Goal: Task Accomplishment & Management: Use online tool/utility

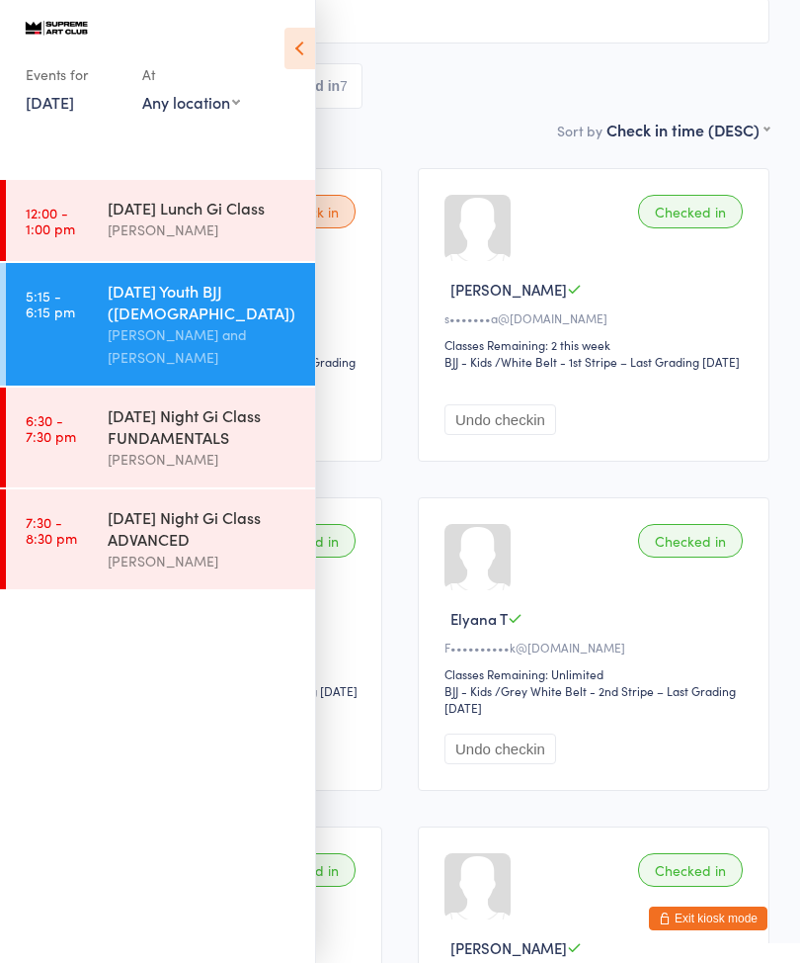
click at [210, 404] on div "[DATE] Night Gi Class FUNDAMENTALS" at bounding box center [203, 425] width 191 height 43
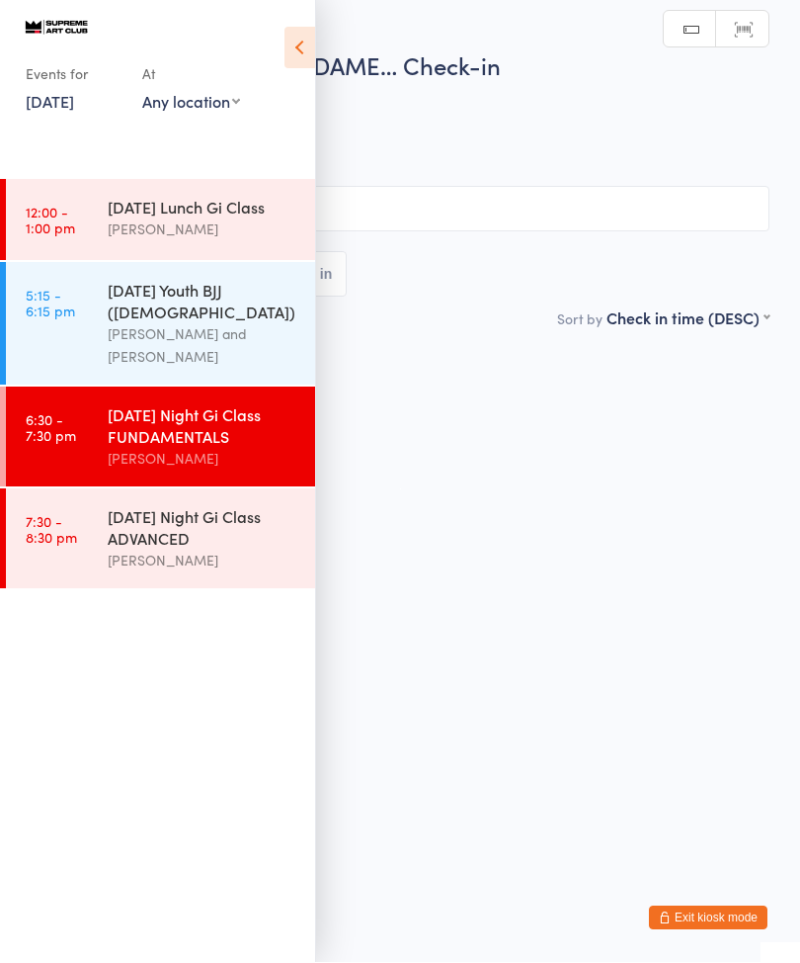
scroll to position [1, 0]
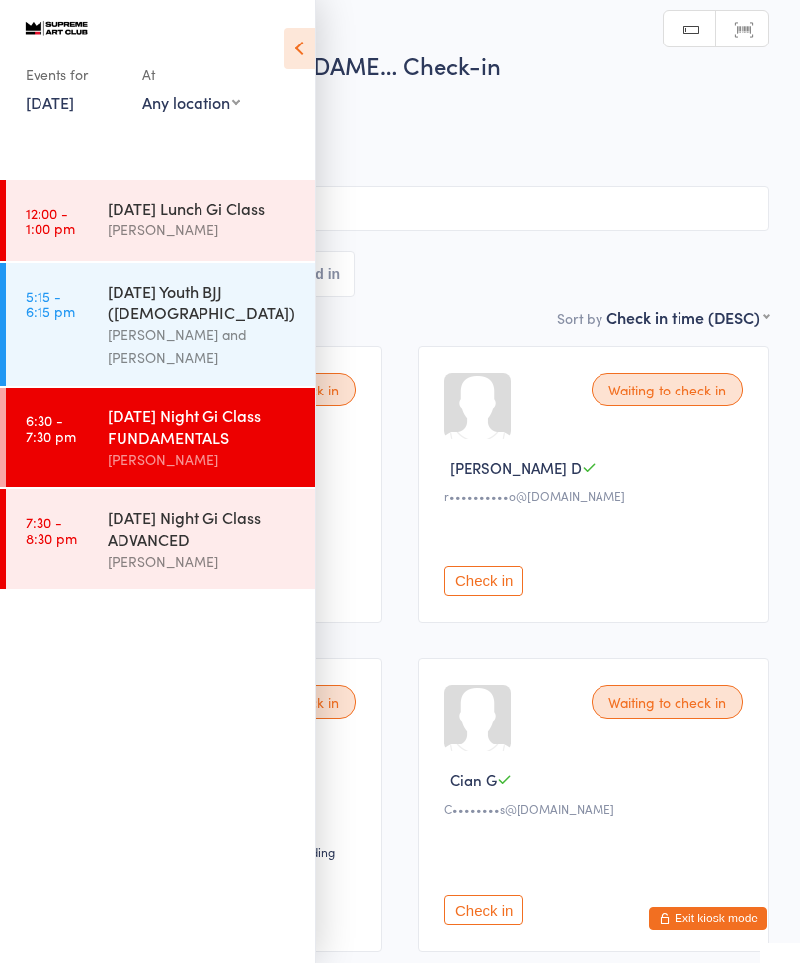
click at [301, 45] on icon at bounding box center [300, 49] width 31 height 42
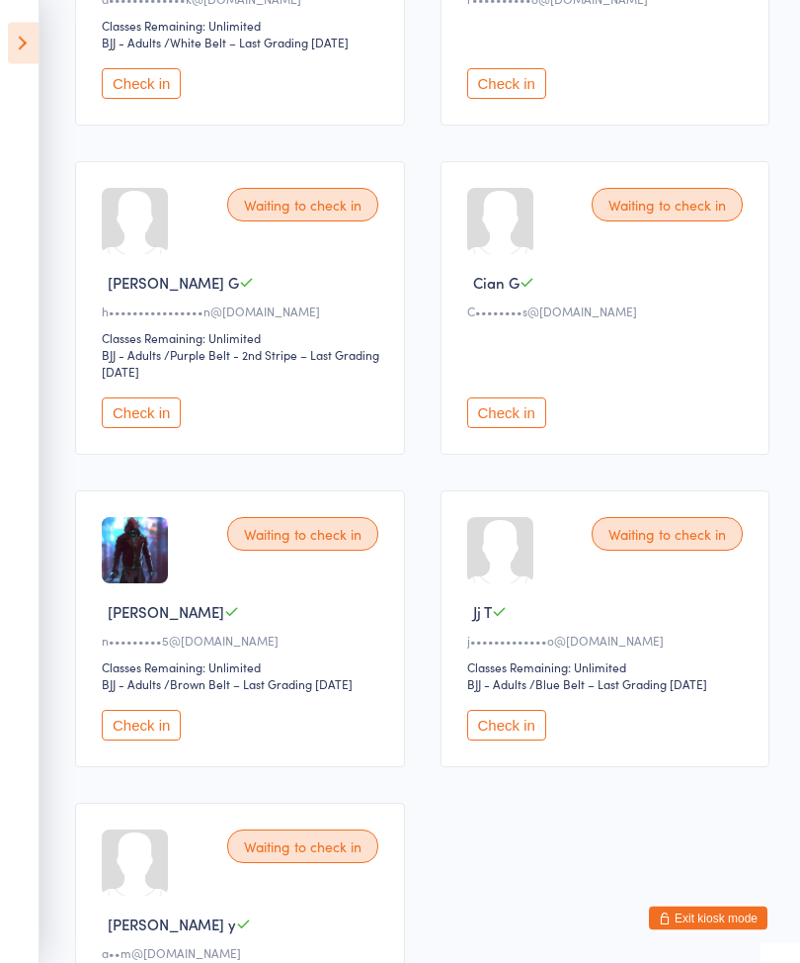
scroll to position [498, 0]
click at [150, 740] on button "Check in" at bounding box center [141, 725] width 79 height 31
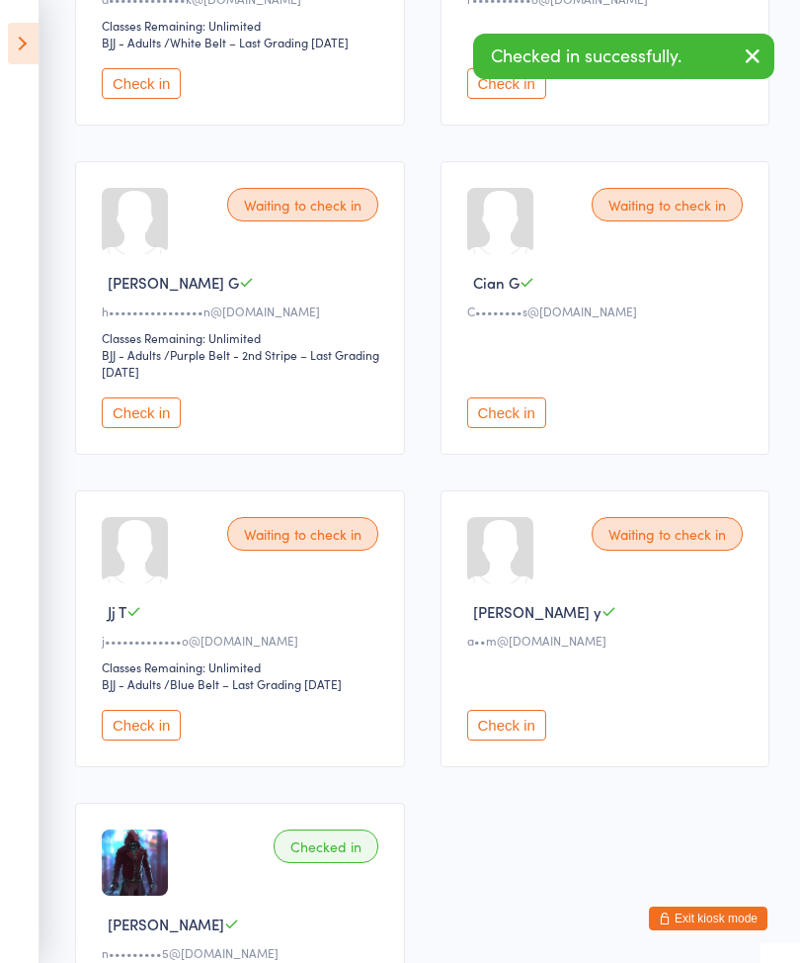
click at [13, 45] on icon at bounding box center [23, 44] width 31 height 42
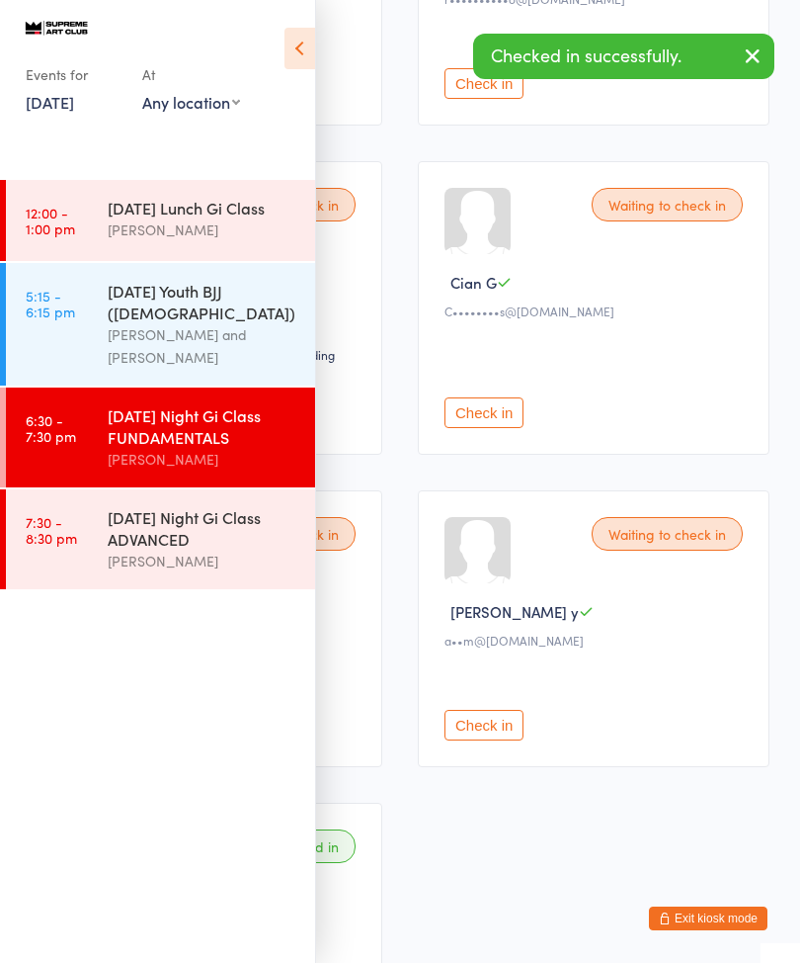
click at [169, 519] on div "[DATE] Night Gi Class ADVANCED" at bounding box center [203, 527] width 191 height 43
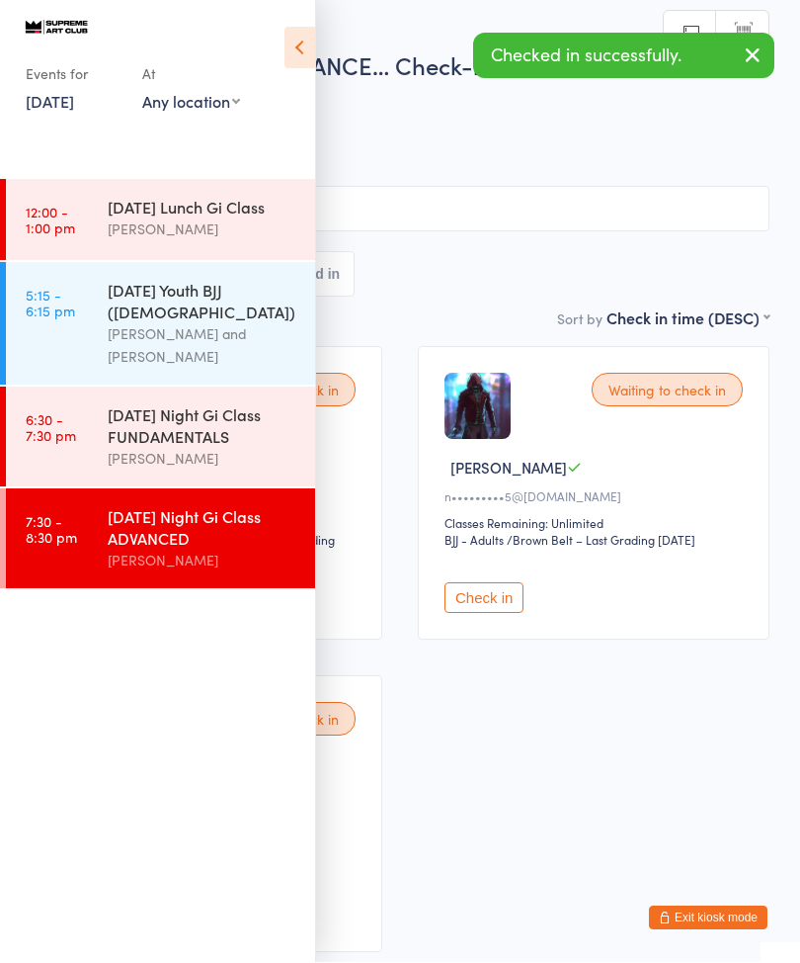
scroll to position [1, 0]
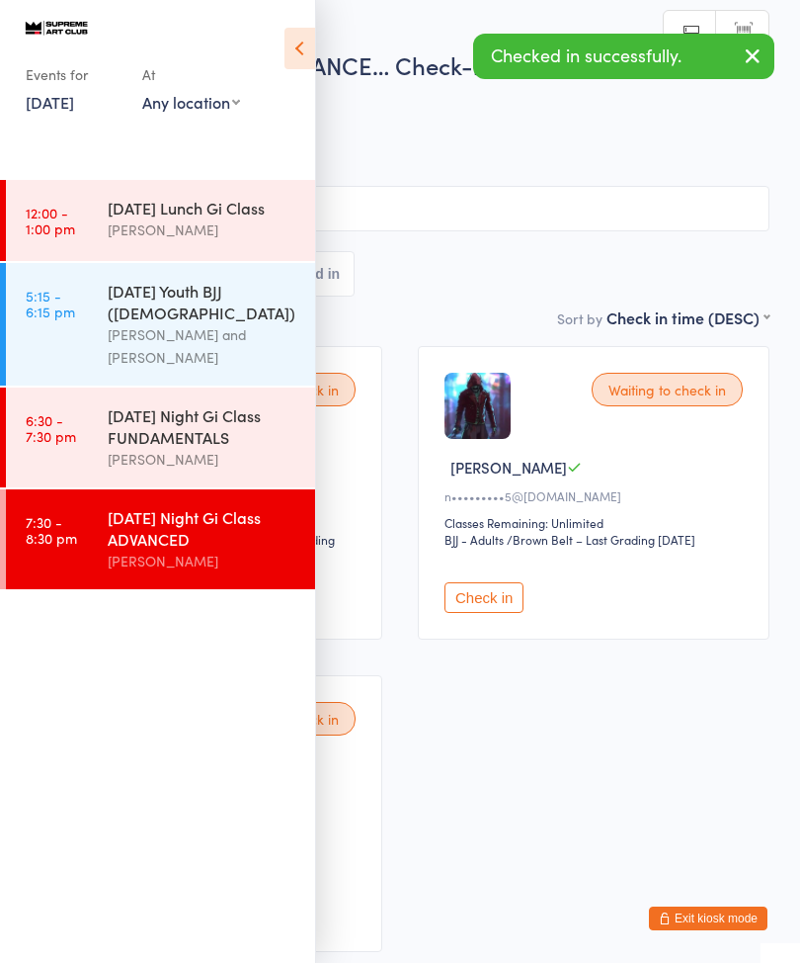
click at [314, 46] on icon at bounding box center [300, 49] width 31 height 42
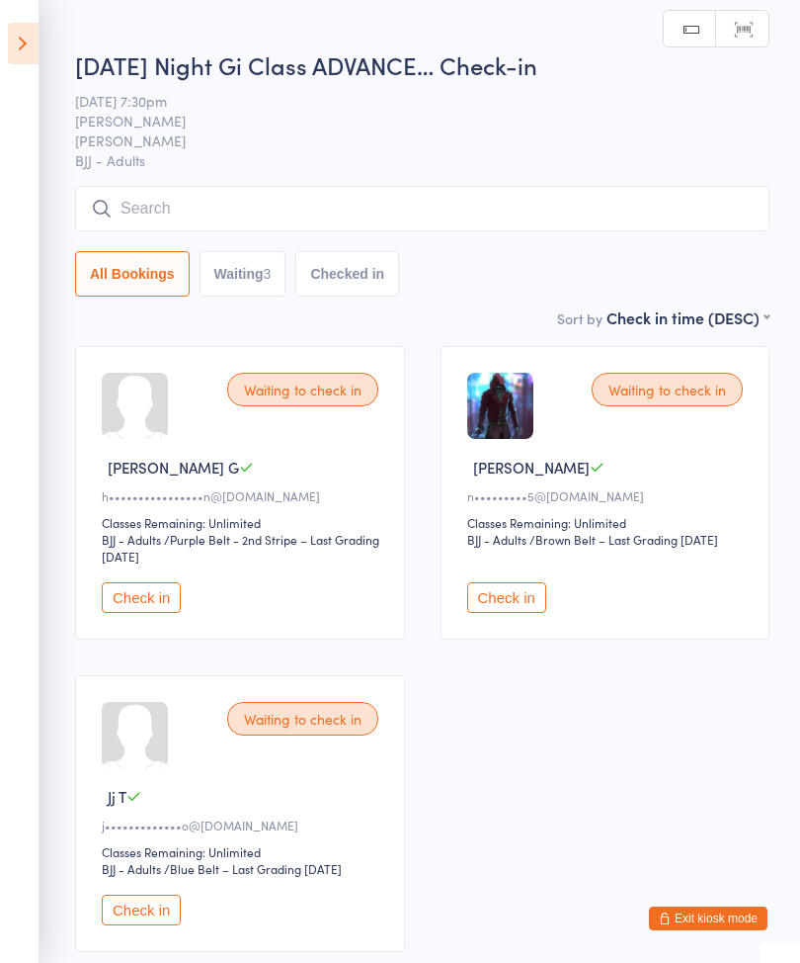
click at [513, 595] on button "Check in" at bounding box center [506, 597] width 79 height 31
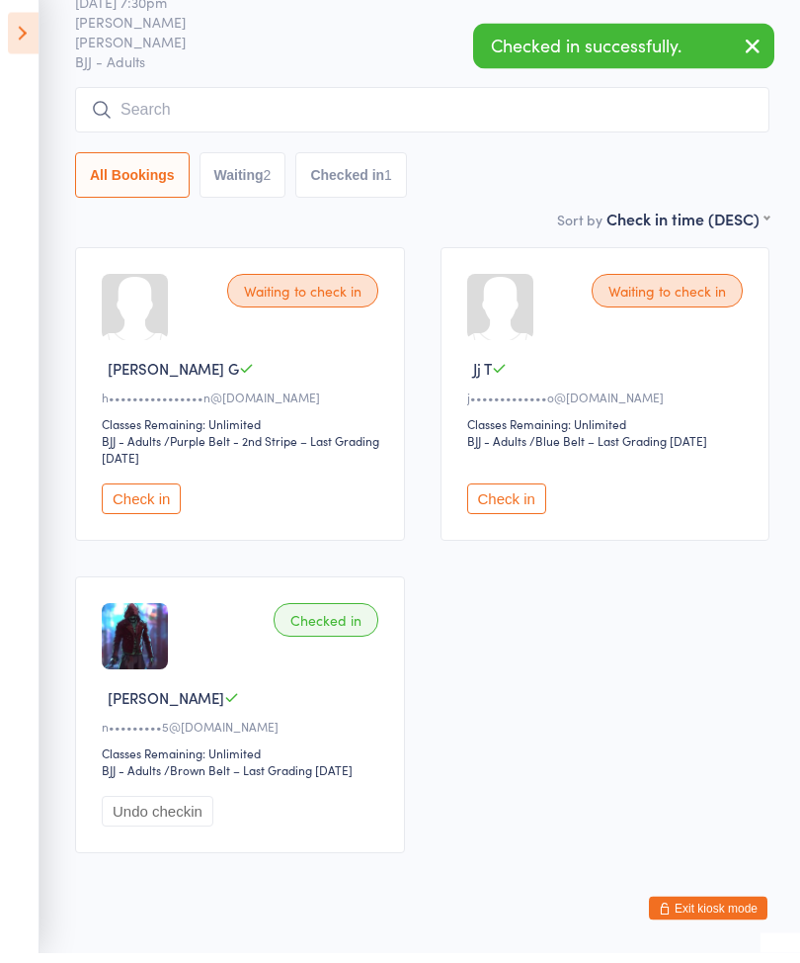
scroll to position [0, 0]
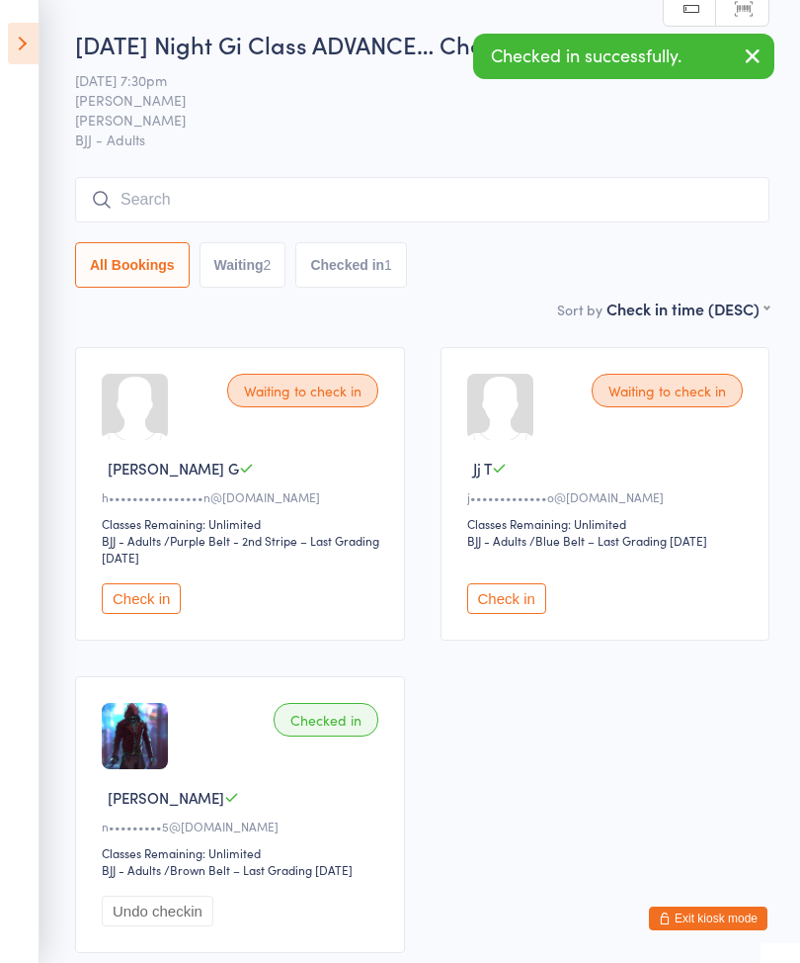
click at [11, 42] on icon at bounding box center [23, 44] width 31 height 42
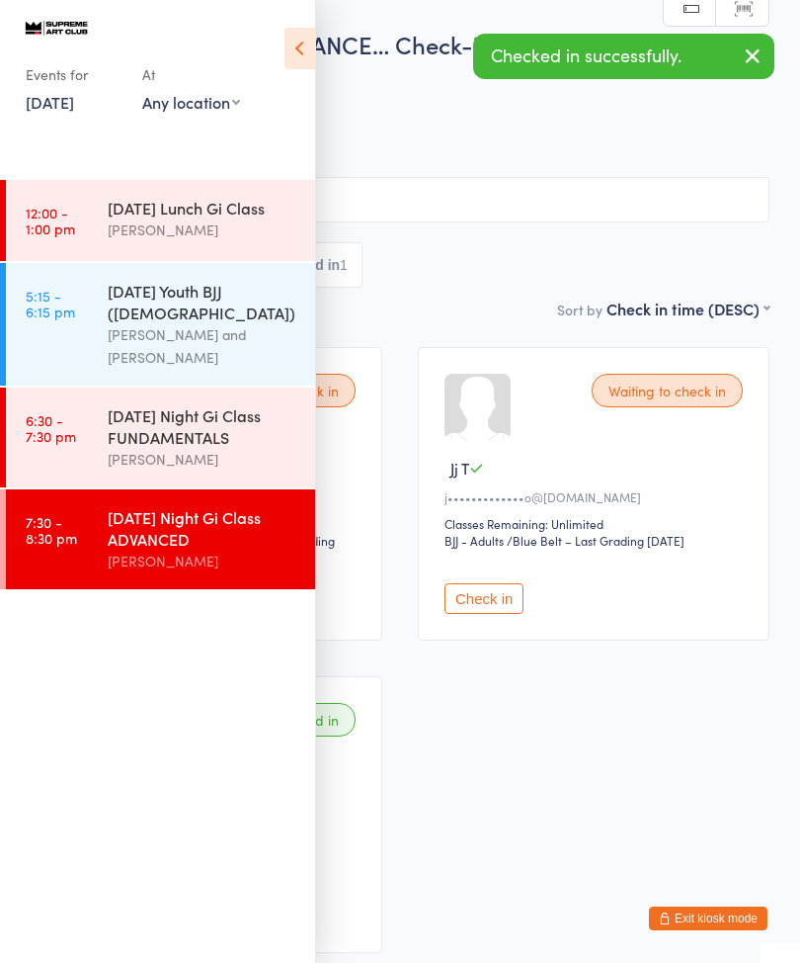
click at [209, 404] on div "[DATE] Night Gi Class FUNDAMENTALS" at bounding box center [203, 425] width 191 height 43
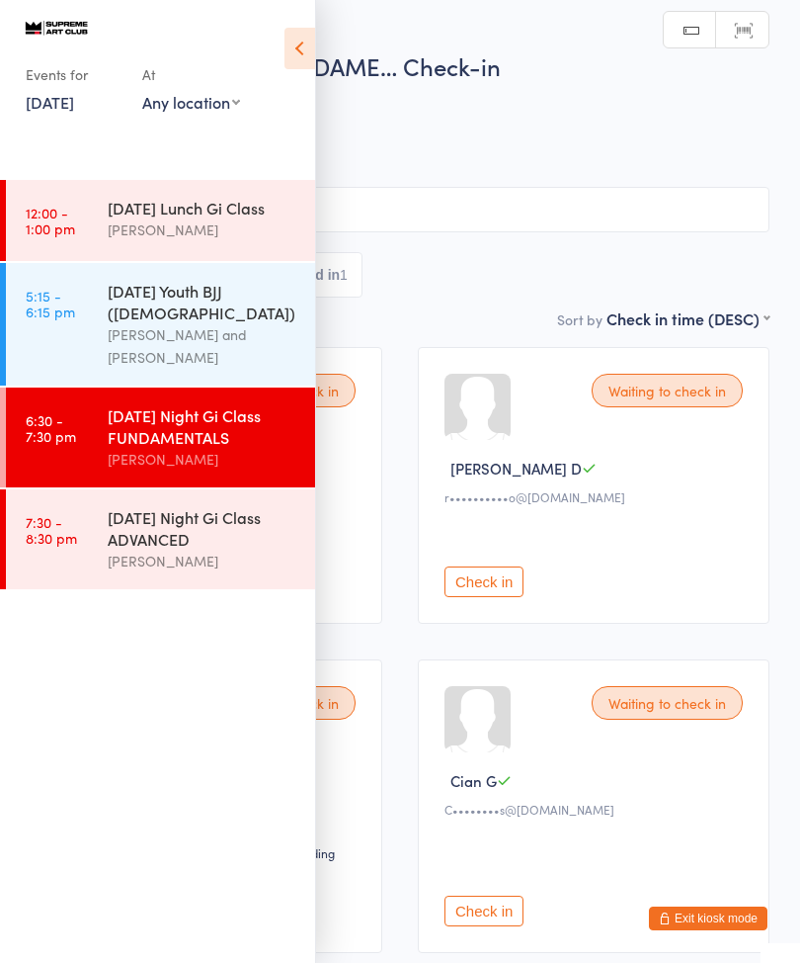
click at [299, 50] on icon at bounding box center [300, 49] width 31 height 42
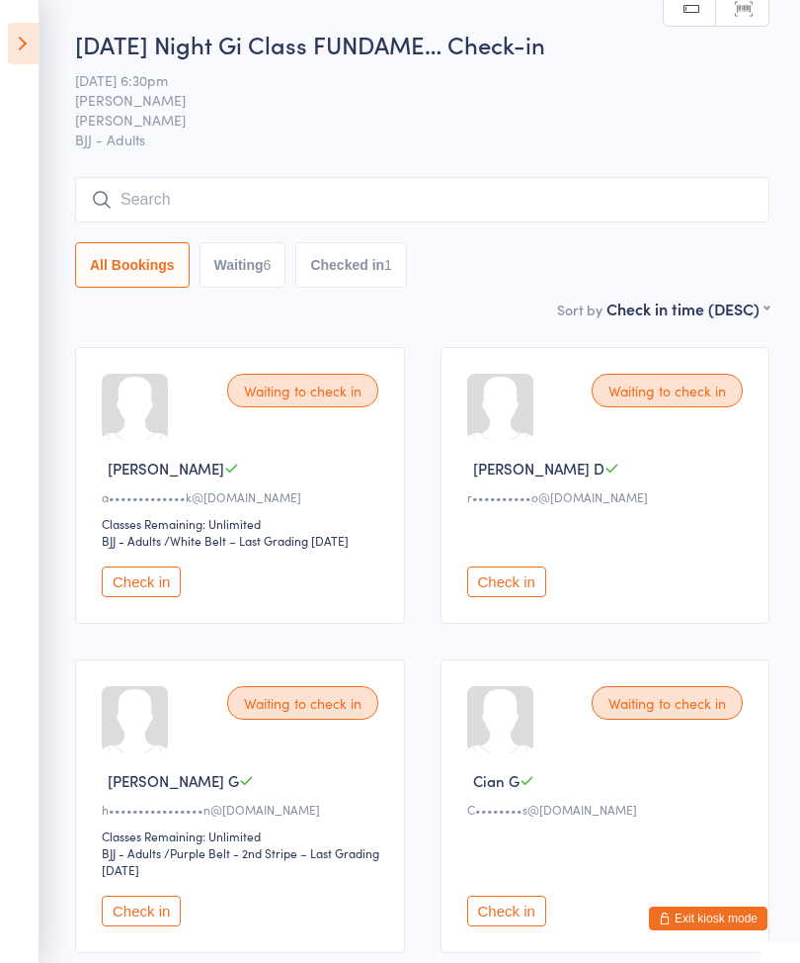
click at [296, 197] on input "search" at bounding box center [422, 199] width 695 height 45
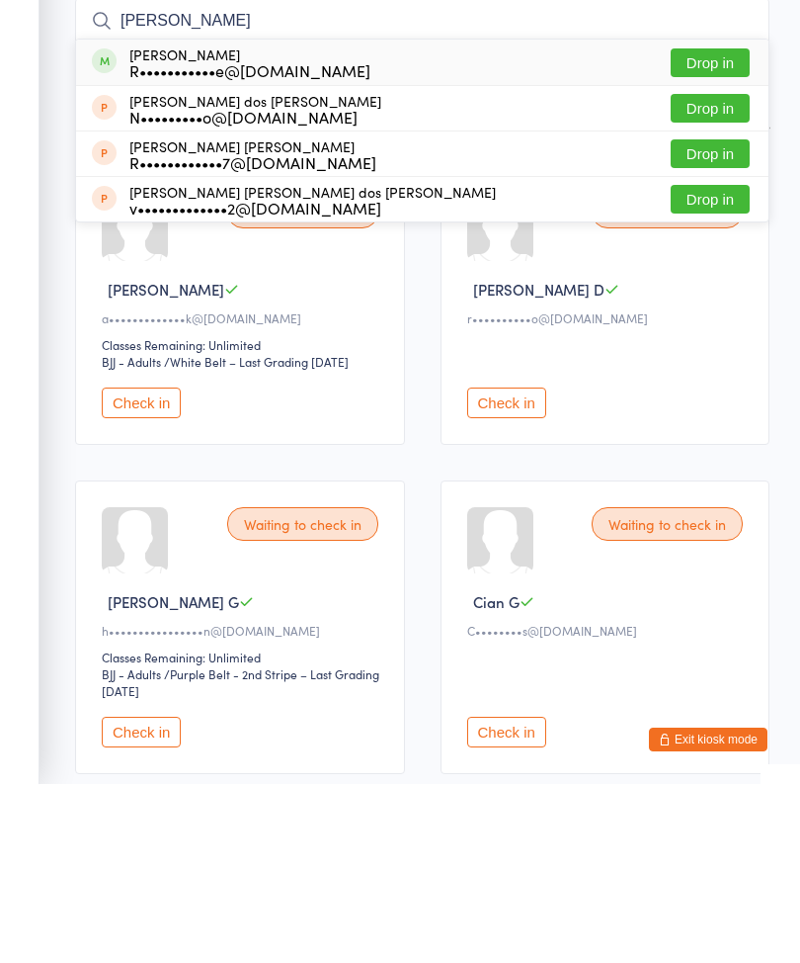
type input "[PERSON_NAME]"
click at [707, 227] on button "Drop in" at bounding box center [710, 241] width 79 height 29
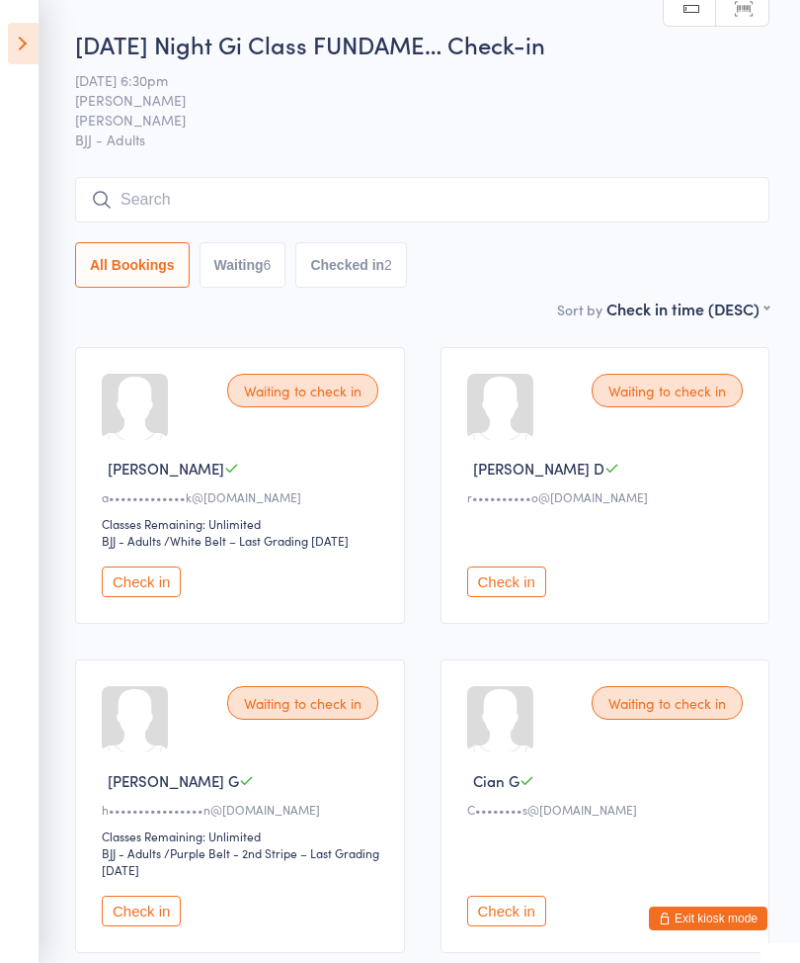
click at [31, 12] on aside "Events for [DATE] [DATE] [DATE] Sun Mon Tue Wed Thu Fri Sat 40 28 29 30 01 02 0…" at bounding box center [20, 481] width 40 height 963
click at [402, 187] on input "search" at bounding box center [422, 199] width 695 height 45
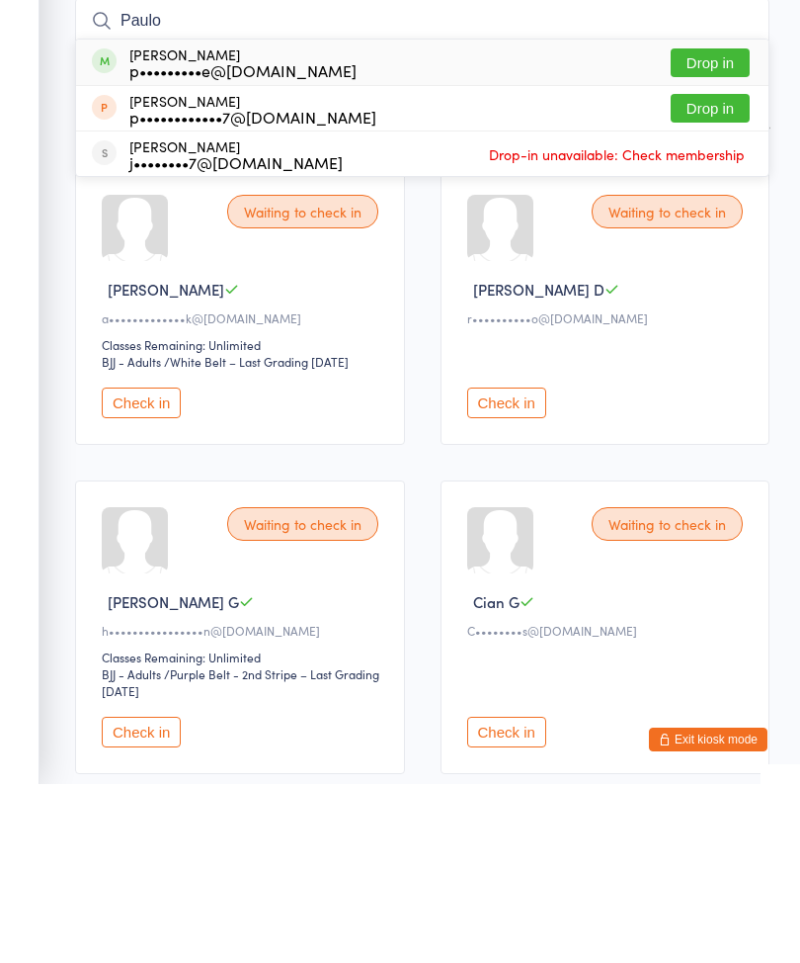
type input "Paulo"
click at [730, 227] on button "Drop in" at bounding box center [710, 241] width 79 height 29
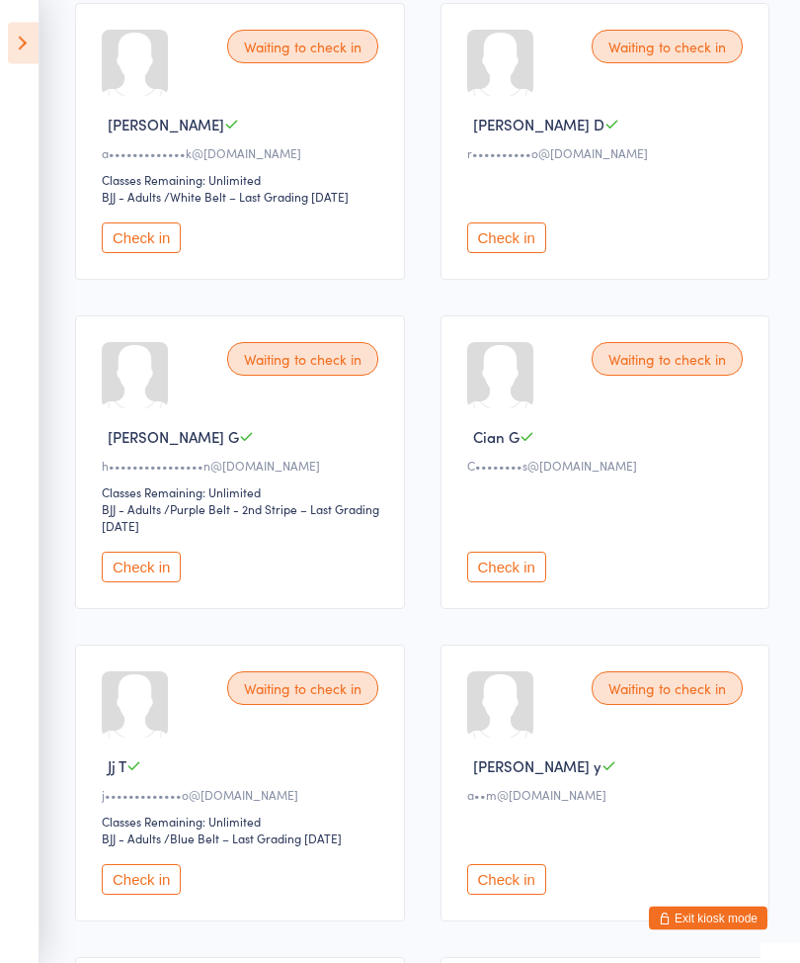
scroll to position [342, 0]
click at [703, 719] on div "Waiting to check in [PERSON_NAME] y a••m@[DOMAIN_NAME] Check in" at bounding box center [606, 784] width 330 height 277
click at [683, 725] on div "Waiting to check in [PERSON_NAME] y a••m@[DOMAIN_NAME] Check in" at bounding box center [606, 783] width 330 height 277
click at [670, 701] on div "Waiting to check in" at bounding box center [667, 689] width 151 height 34
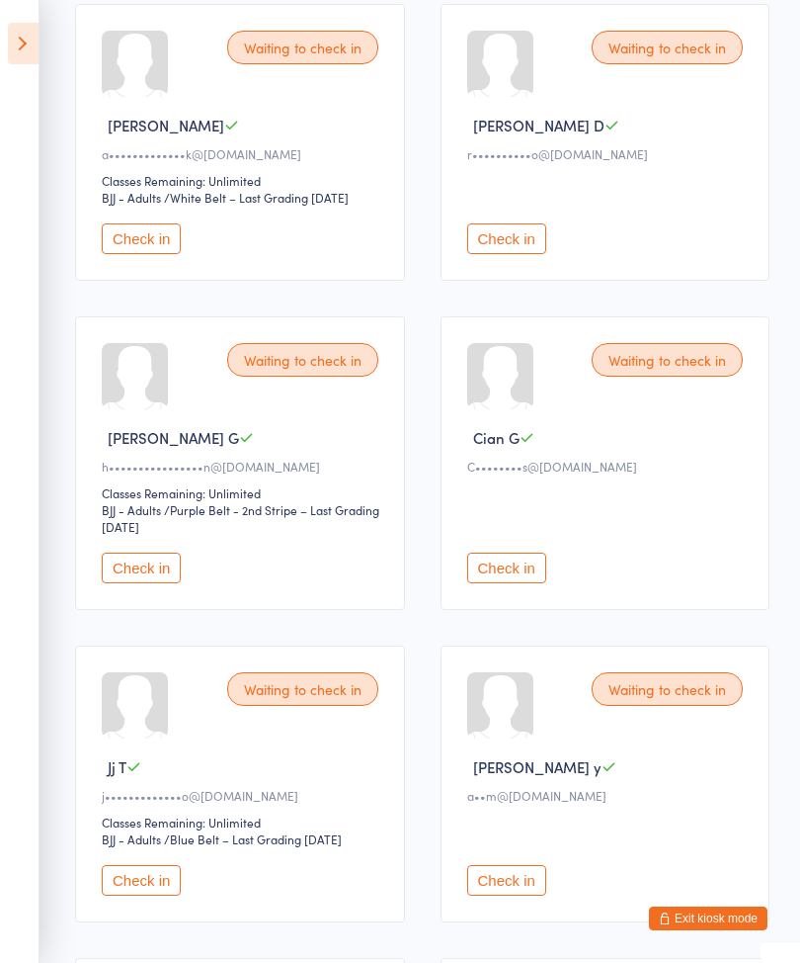
click at [540, 893] on button "Check in" at bounding box center [506, 880] width 79 height 31
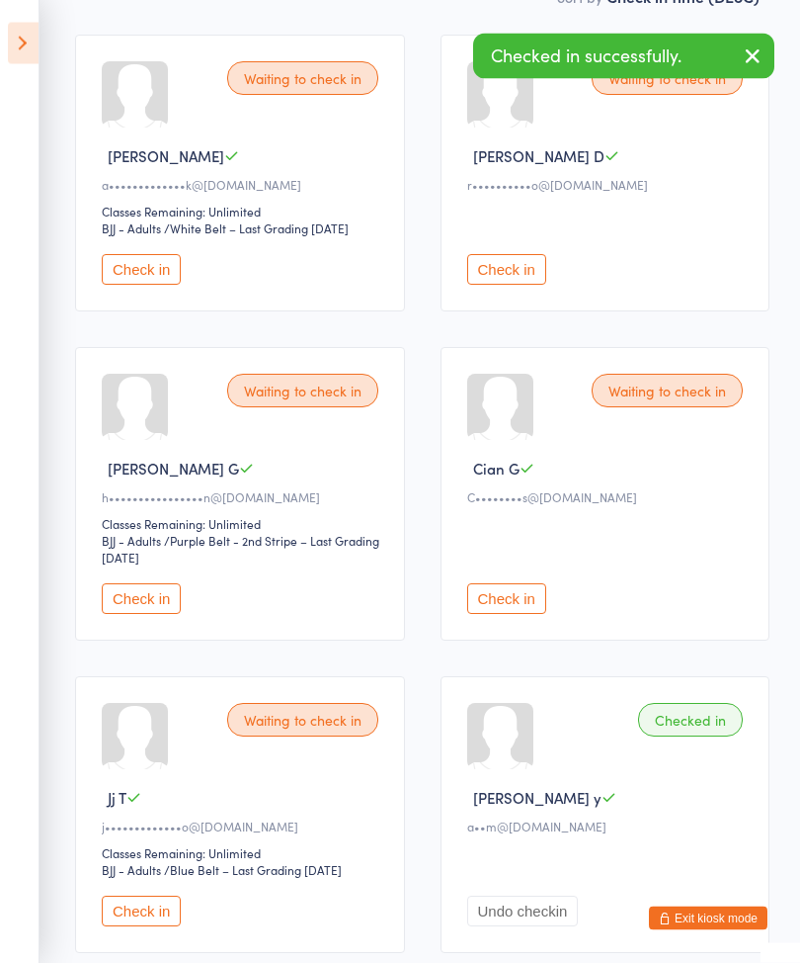
scroll to position [311, 0]
click at [530, 615] on button "Check in" at bounding box center [506, 599] width 79 height 31
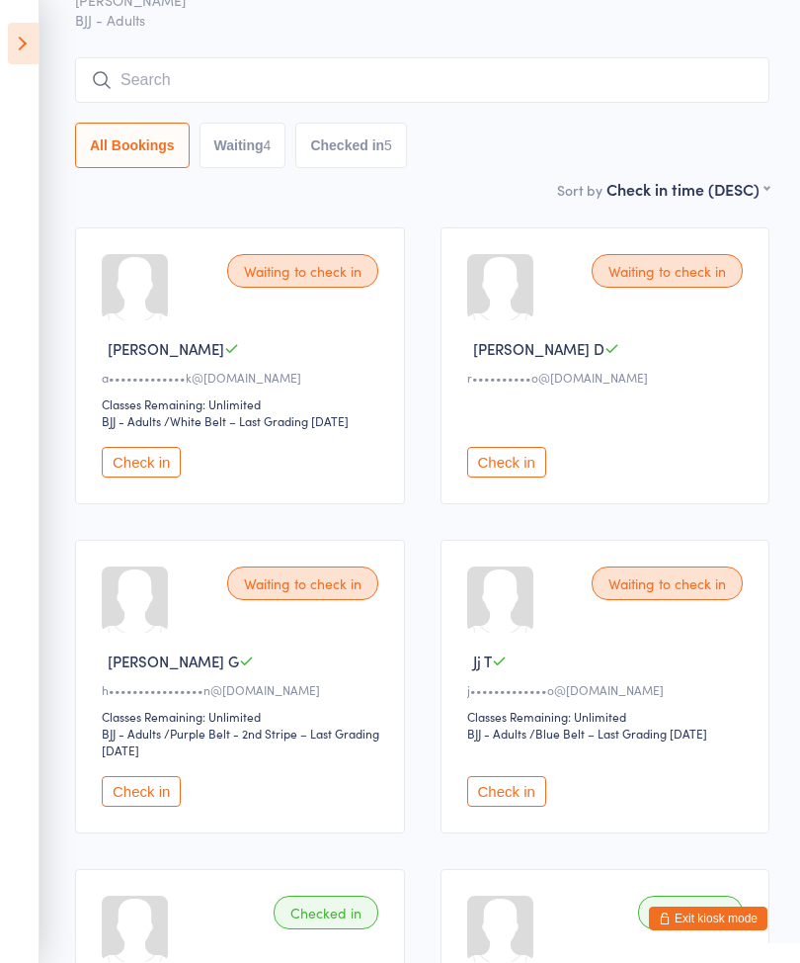
scroll to position [0, 0]
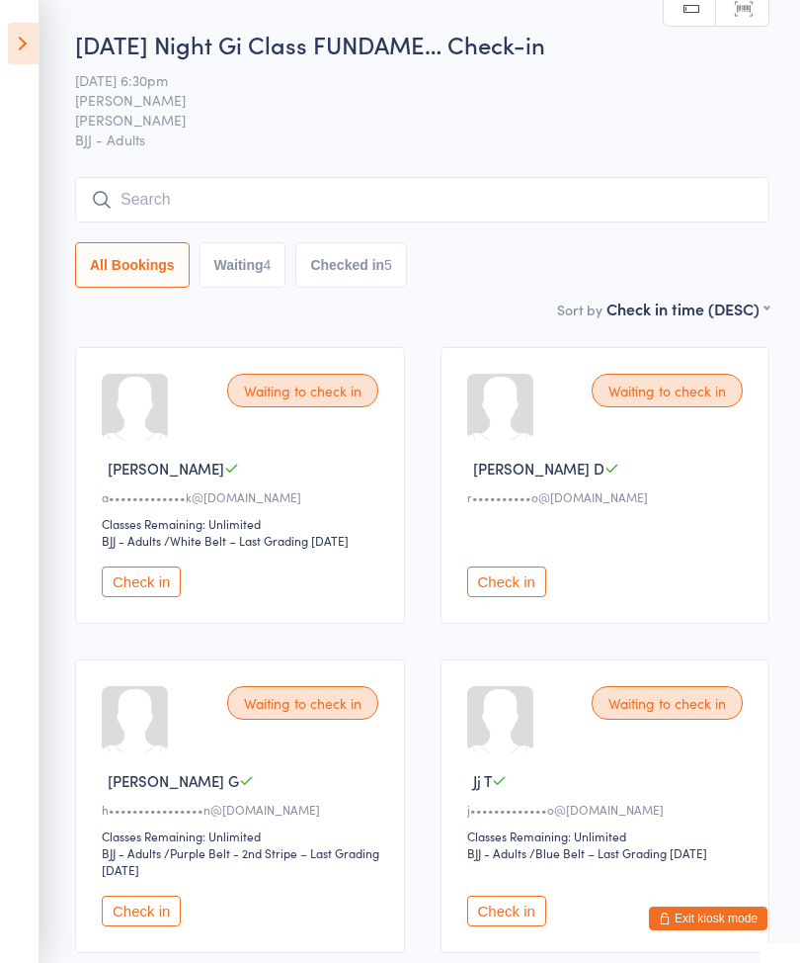
click at [510, 582] on button "Check in" at bounding box center [506, 581] width 79 height 31
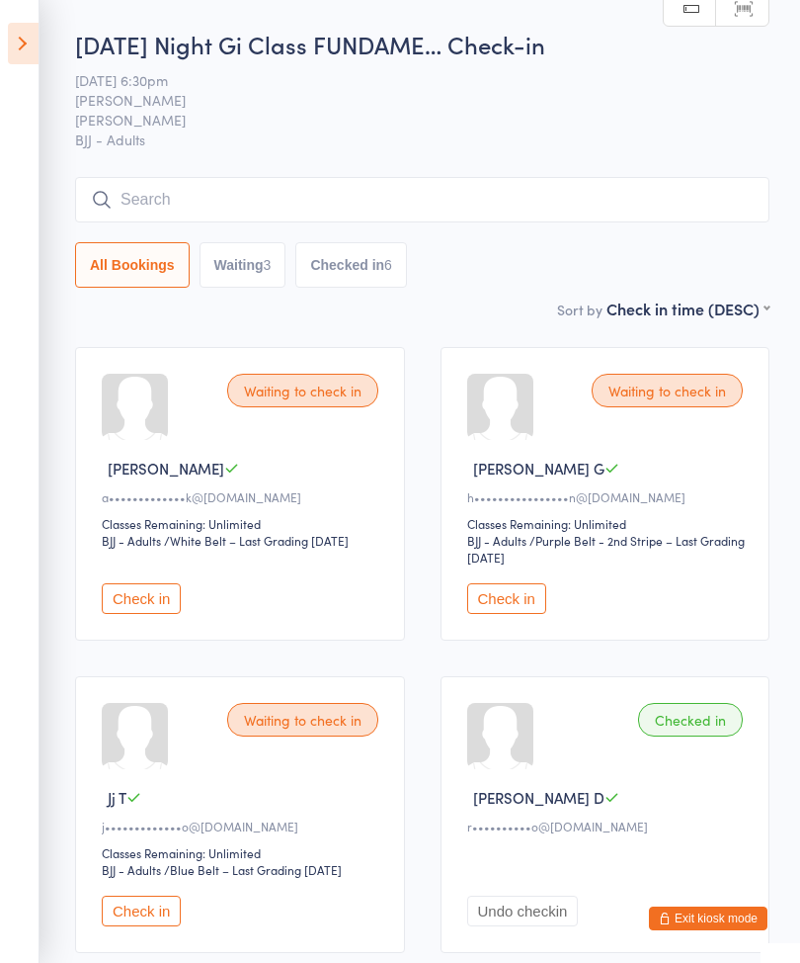
click at [196, 193] on input "search" at bounding box center [422, 199] width 695 height 45
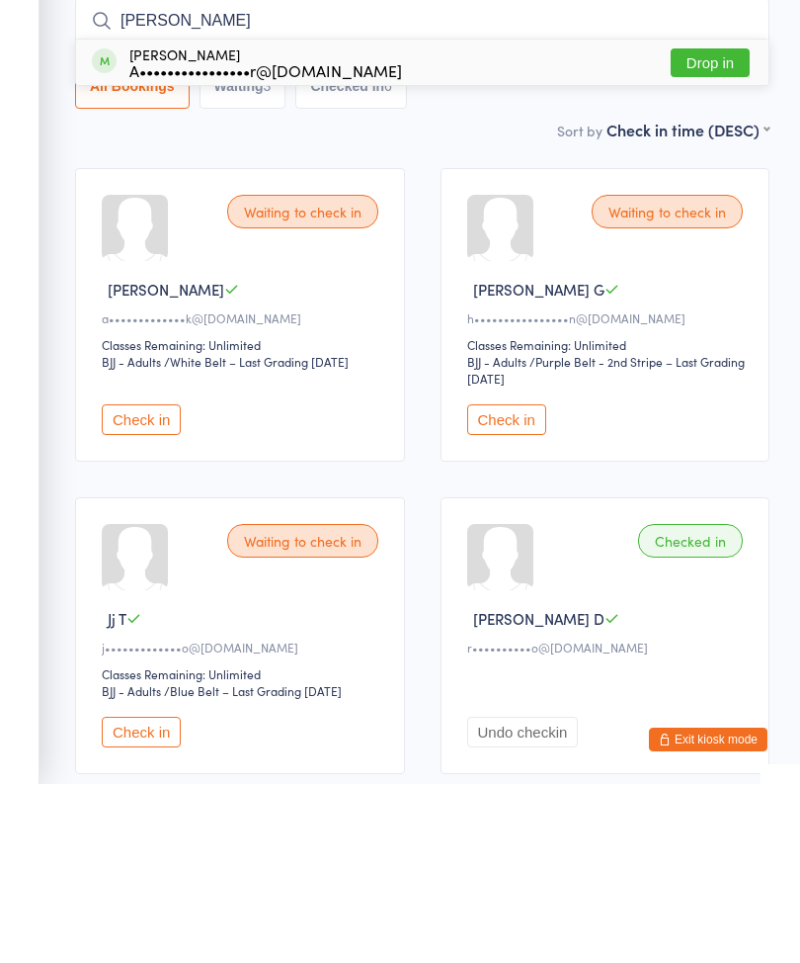
type input "[PERSON_NAME]"
click at [702, 227] on button "Drop in" at bounding box center [710, 241] width 79 height 29
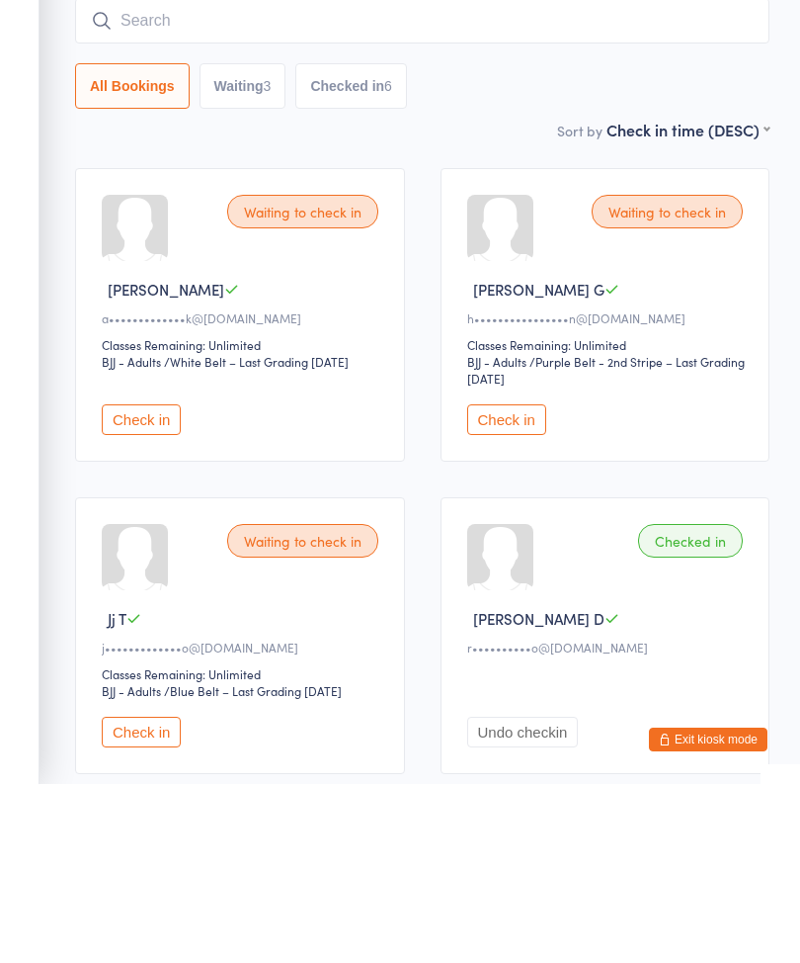
scroll to position [179, 0]
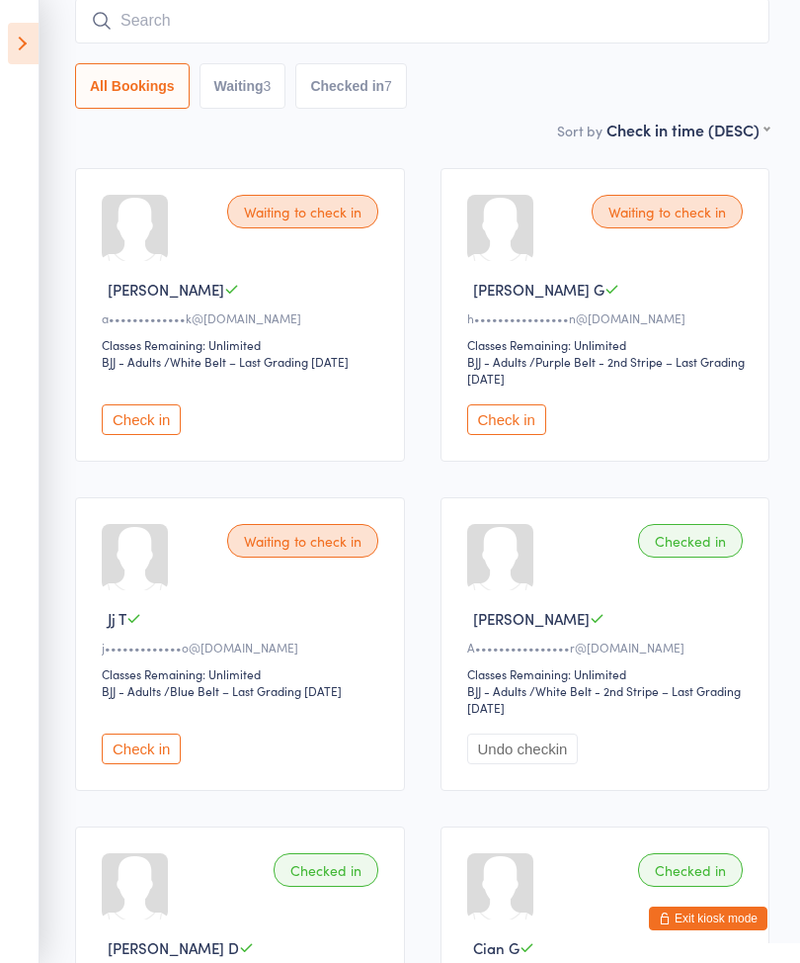
click at [136, 14] on input "search" at bounding box center [422, 20] width 695 height 45
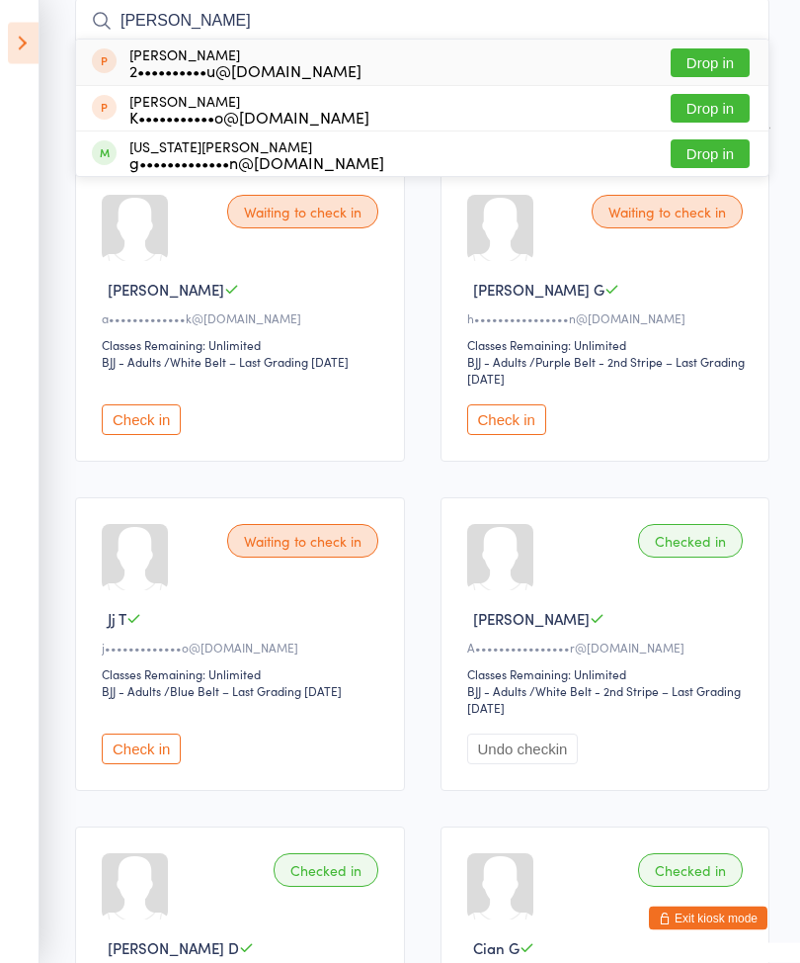
type input "[PERSON_NAME]"
click at [697, 159] on button "Drop in" at bounding box center [710, 154] width 79 height 29
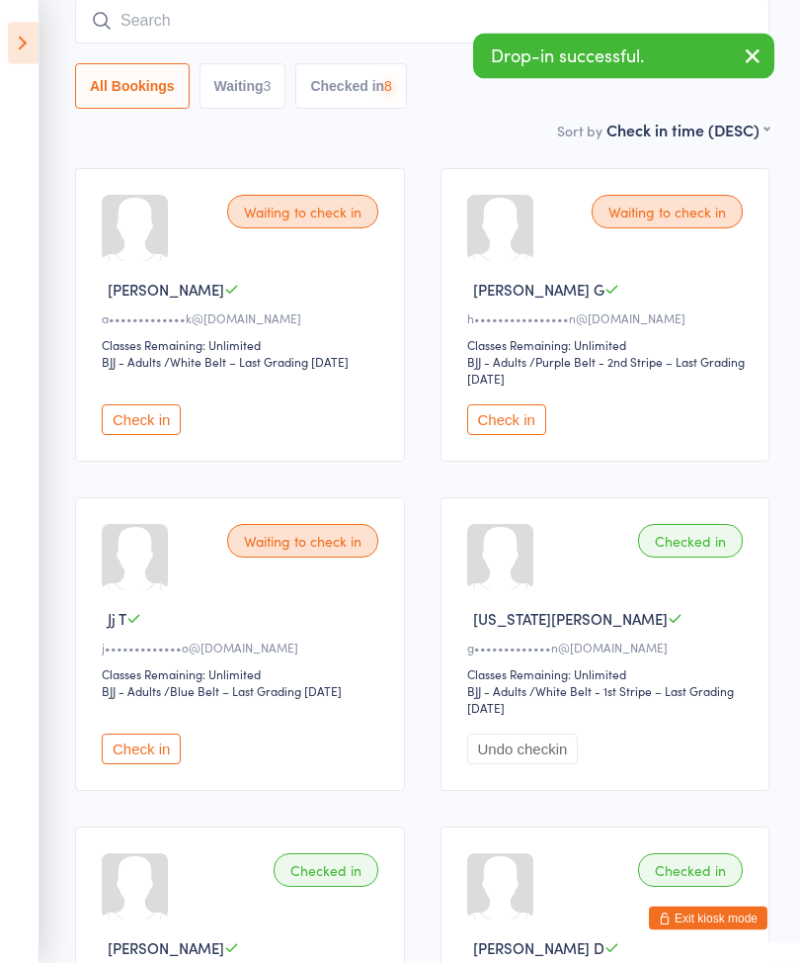
click at [171, 31] on input "search" at bounding box center [422, 21] width 695 height 45
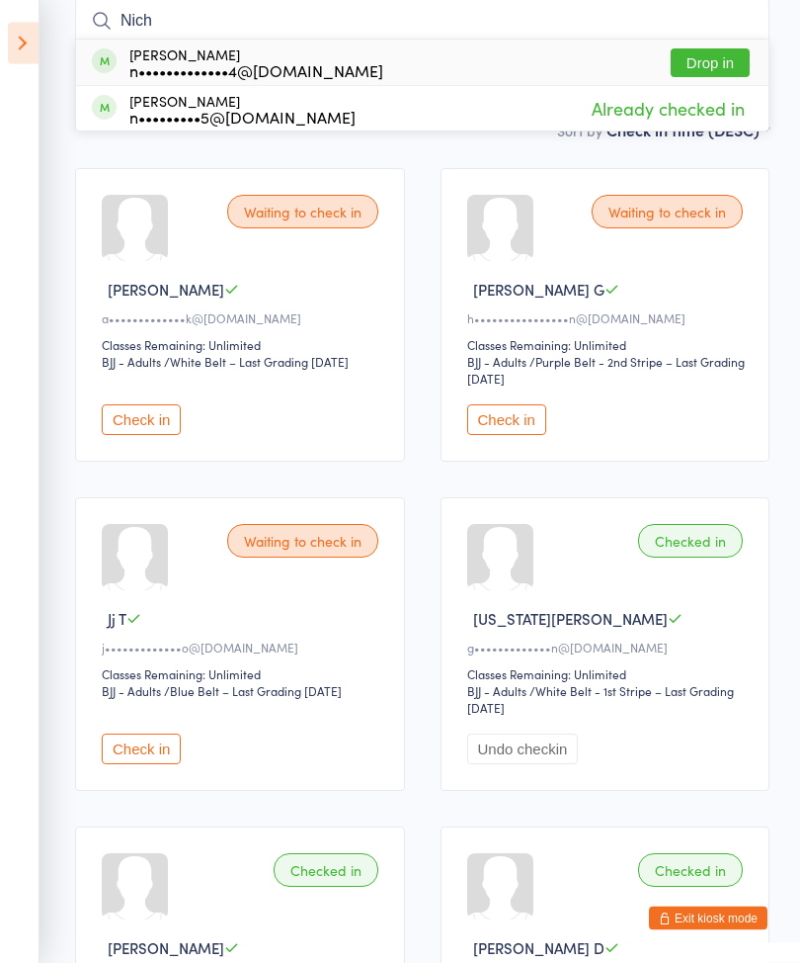
click at [748, 40] on input "Nich" at bounding box center [422, 21] width 695 height 45
type input "Nich"
click at [697, 44] on div "[PERSON_NAME] n•••••••••••••4@[DOMAIN_NAME] Drop in" at bounding box center [422, 63] width 693 height 45
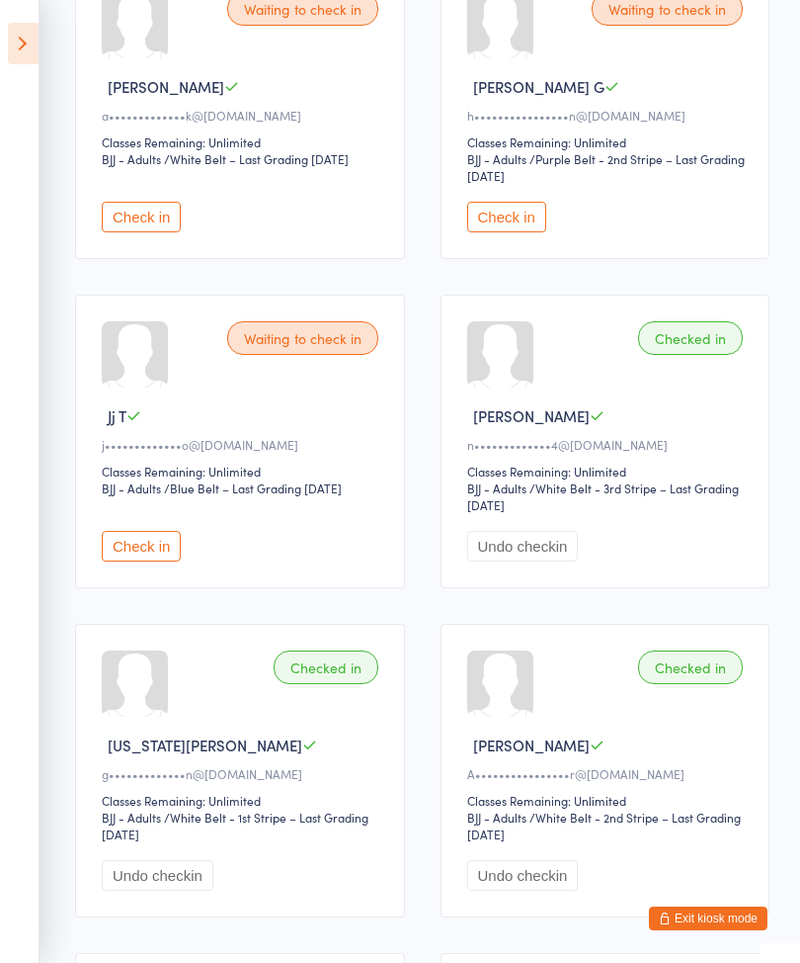
scroll to position [0, 0]
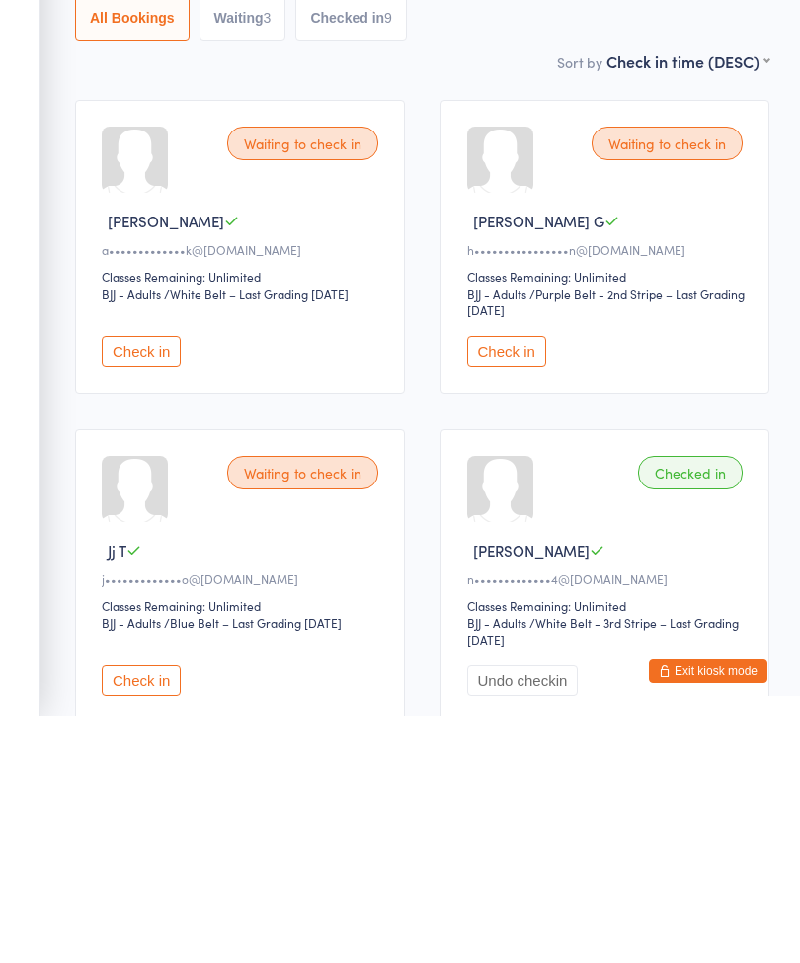
click at [507, 583] on button "Check in" at bounding box center [506, 598] width 79 height 31
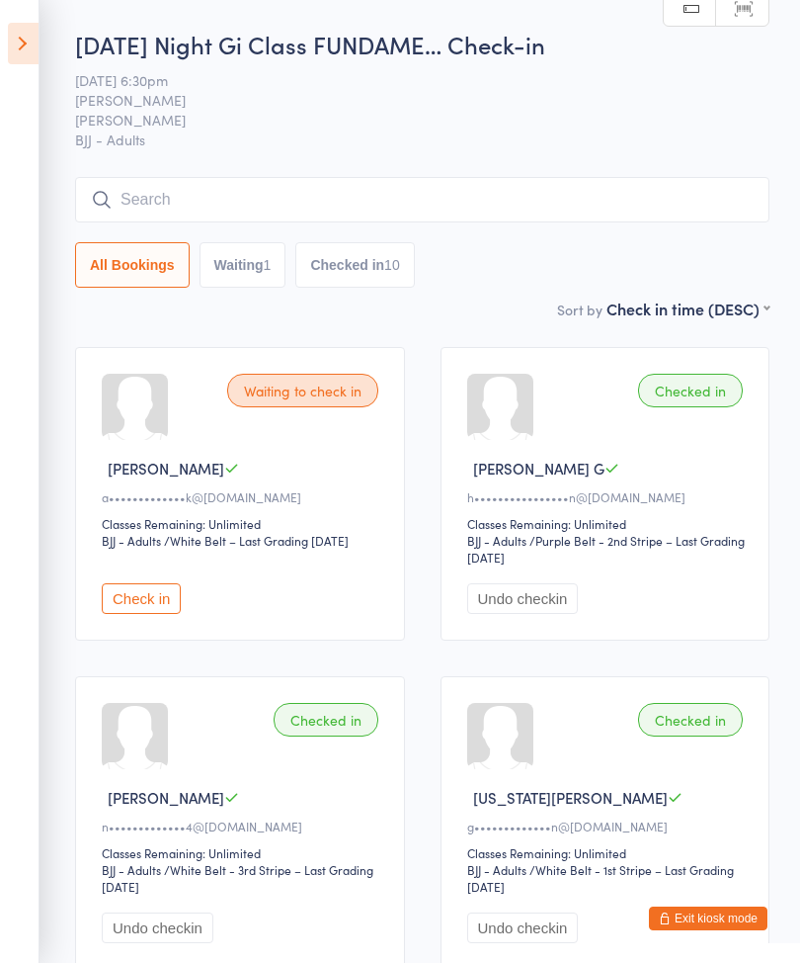
click at [176, 205] on input "search" at bounding box center [422, 199] width 695 height 45
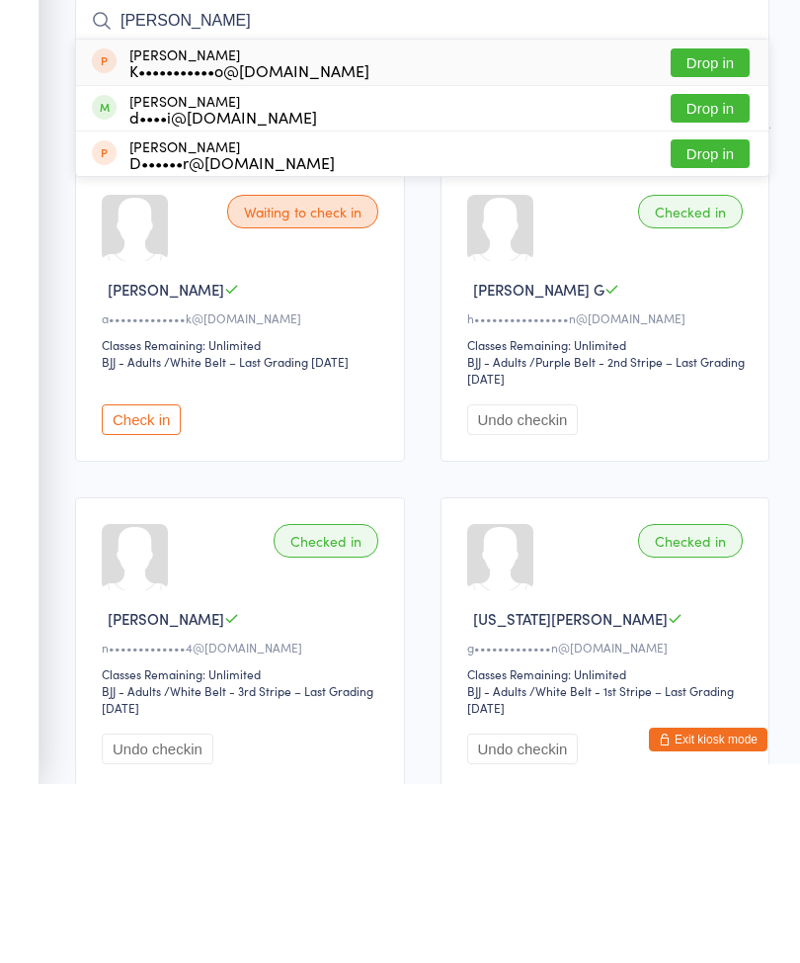
type input "[PERSON_NAME]"
click at [713, 273] on button "Drop in" at bounding box center [710, 287] width 79 height 29
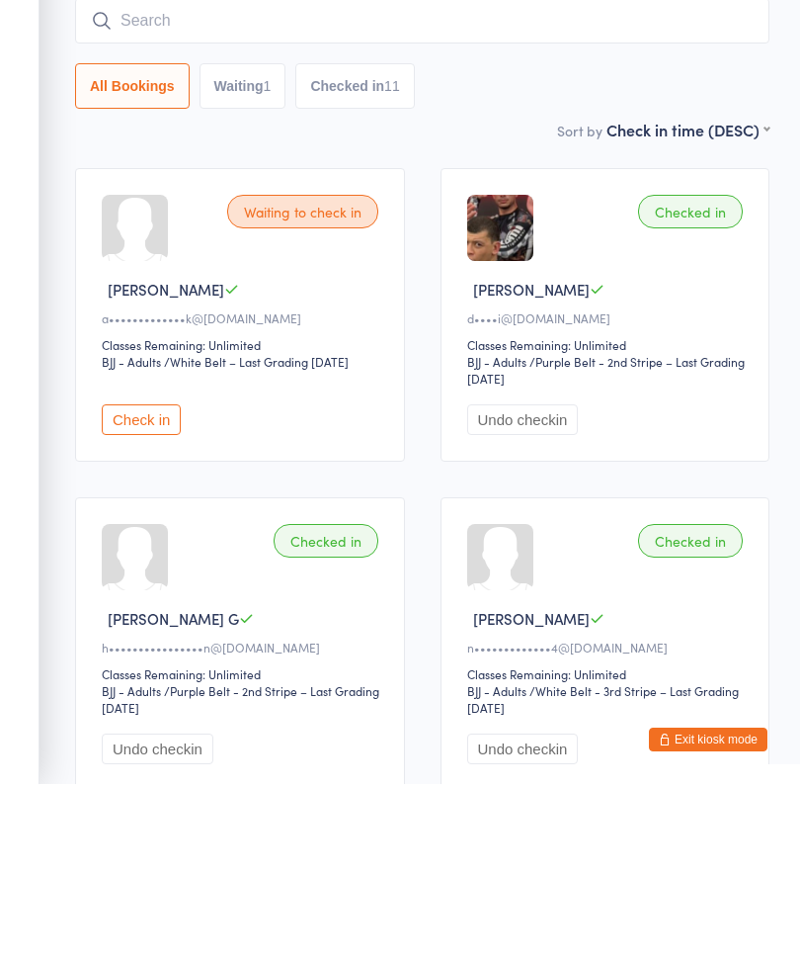
click at [229, 177] on input "search" at bounding box center [422, 199] width 695 height 45
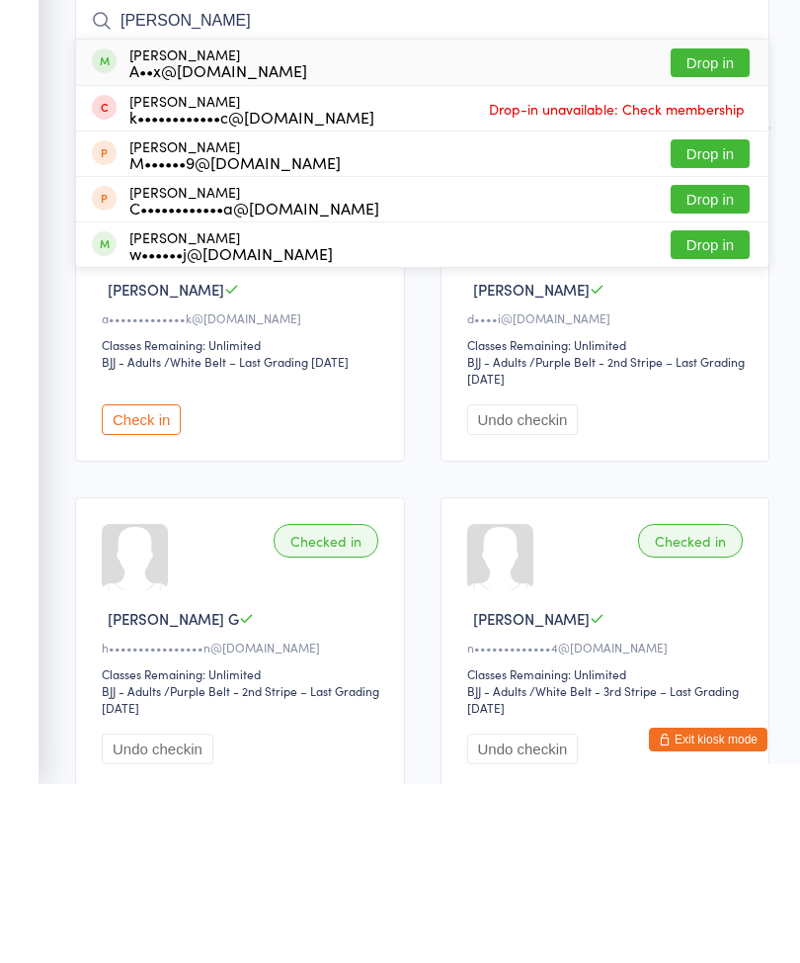
type input "[PERSON_NAME]"
click at [717, 227] on button "Drop in" at bounding box center [710, 241] width 79 height 29
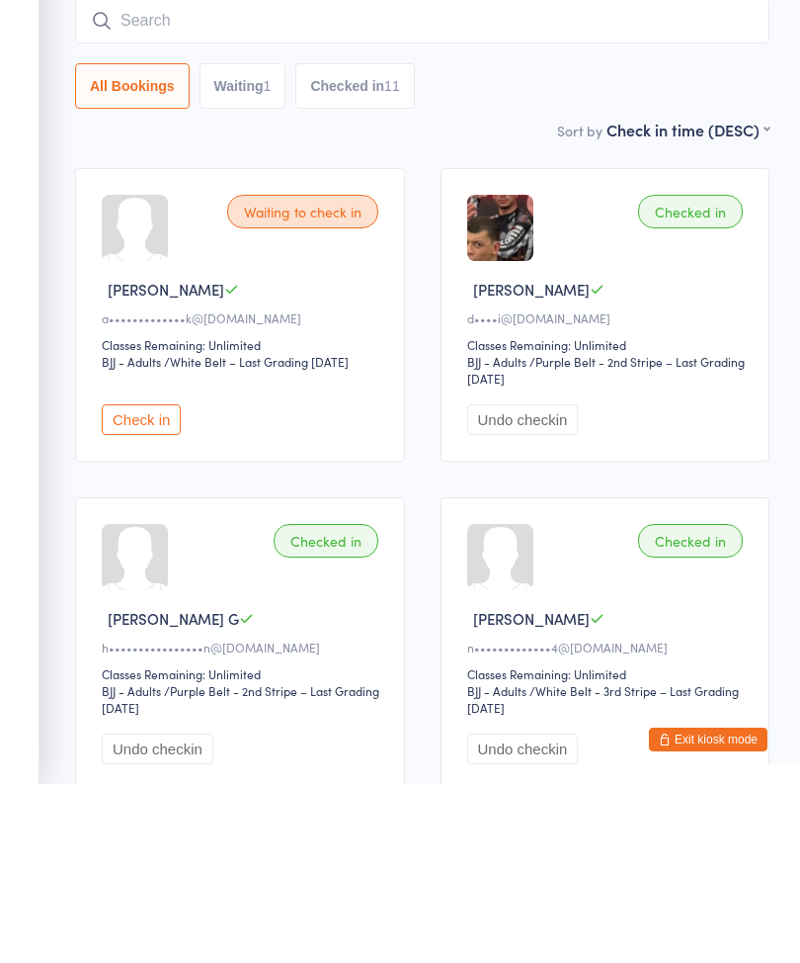
scroll to position [179, 0]
